Goal: Task Accomplishment & Management: Use online tool/utility

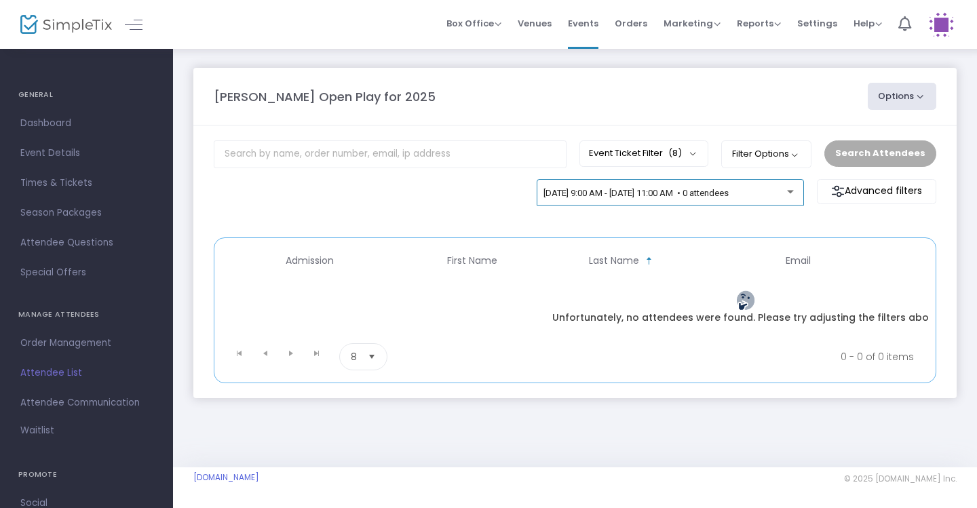
click at [729, 197] on span "[DATE] 9:00 AM - [DATE] 11:00 AM • 0 attendees" at bounding box center [635, 193] width 185 height 10
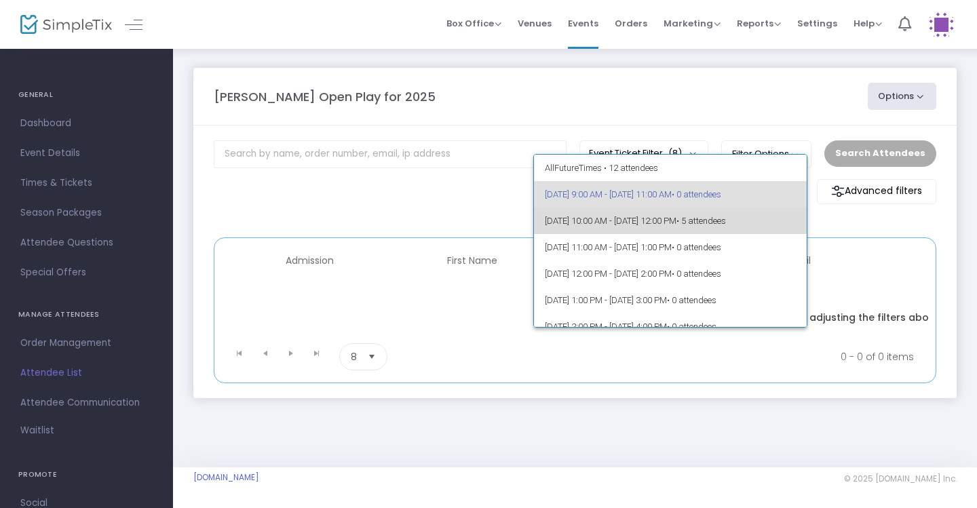
click at [725, 214] on span "[DATE] 10:00 AM - [DATE] 12:00 PM • 5 attendees" at bounding box center [671, 221] width 252 height 26
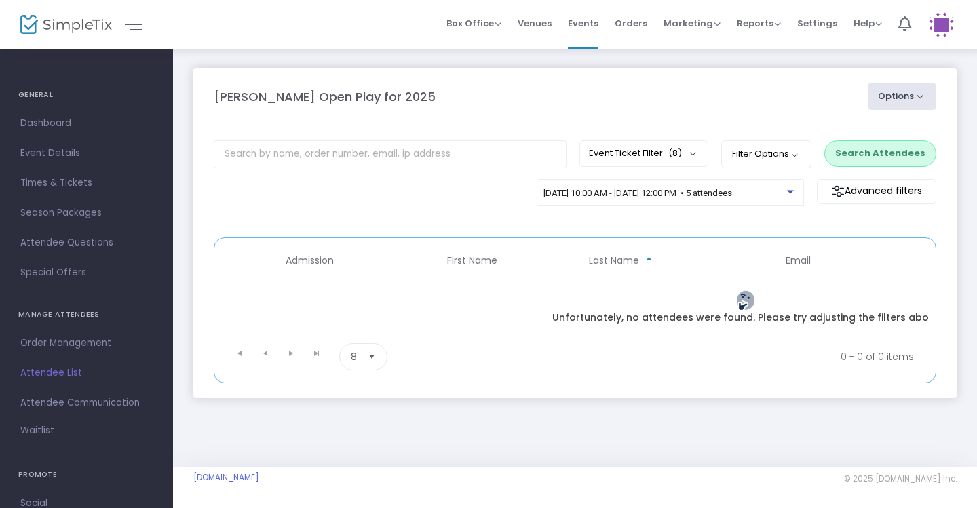
click at [898, 142] on button "Search Attendees" at bounding box center [880, 153] width 112 height 26
